Goal: Task Accomplishment & Management: Use online tool/utility

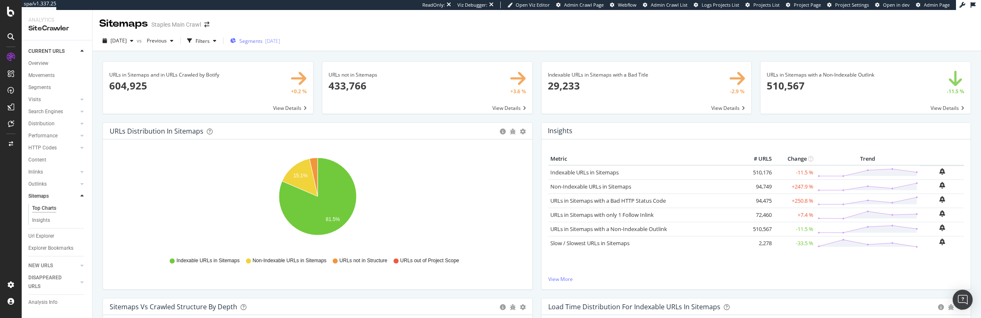
click at [259, 41] on span "Segments" at bounding box center [250, 41] width 23 height 7
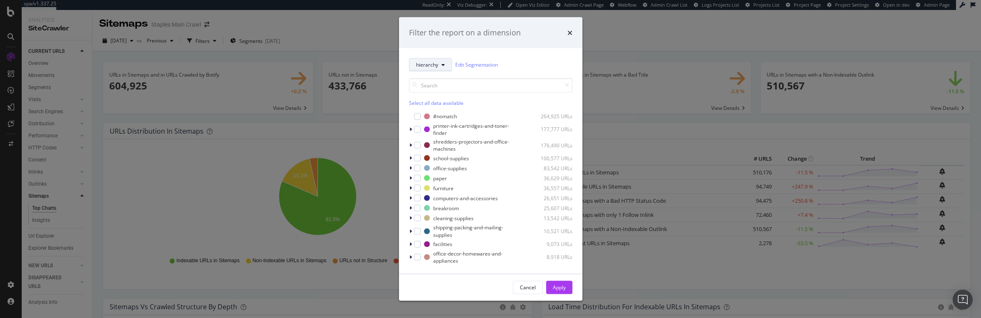
click at [431, 67] on span "hierarchy" at bounding box center [427, 64] width 22 height 7
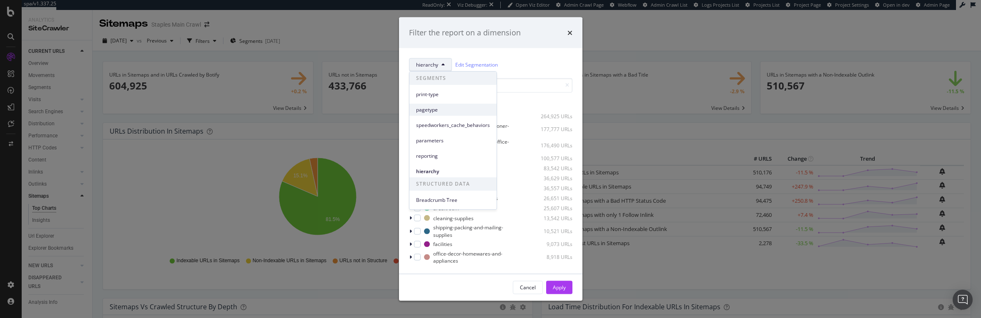
click at [424, 109] on span "pagetype" at bounding box center [453, 110] width 74 height 8
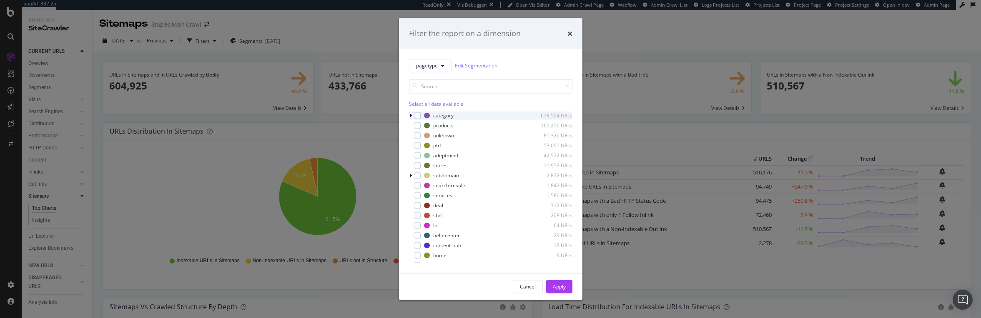
click at [411, 115] on icon "modal" at bounding box center [410, 115] width 3 height 5
click at [481, 66] on link "Edit Segmentation" at bounding box center [476, 65] width 43 height 9
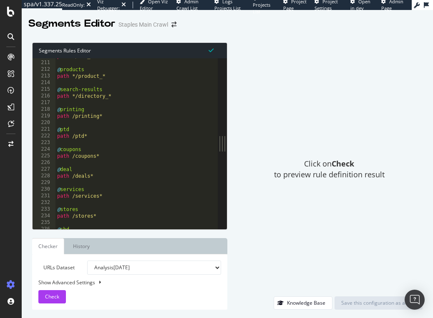
scroll to position [126, 0]
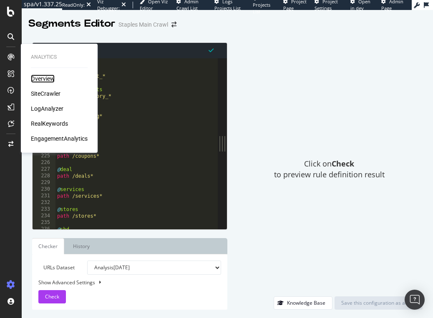
click at [42, 79] on div "Overview" at bounding box center [43, 79] width 24 height 8
